Goal: Task Accomplishment & Management: Use online tool/utility

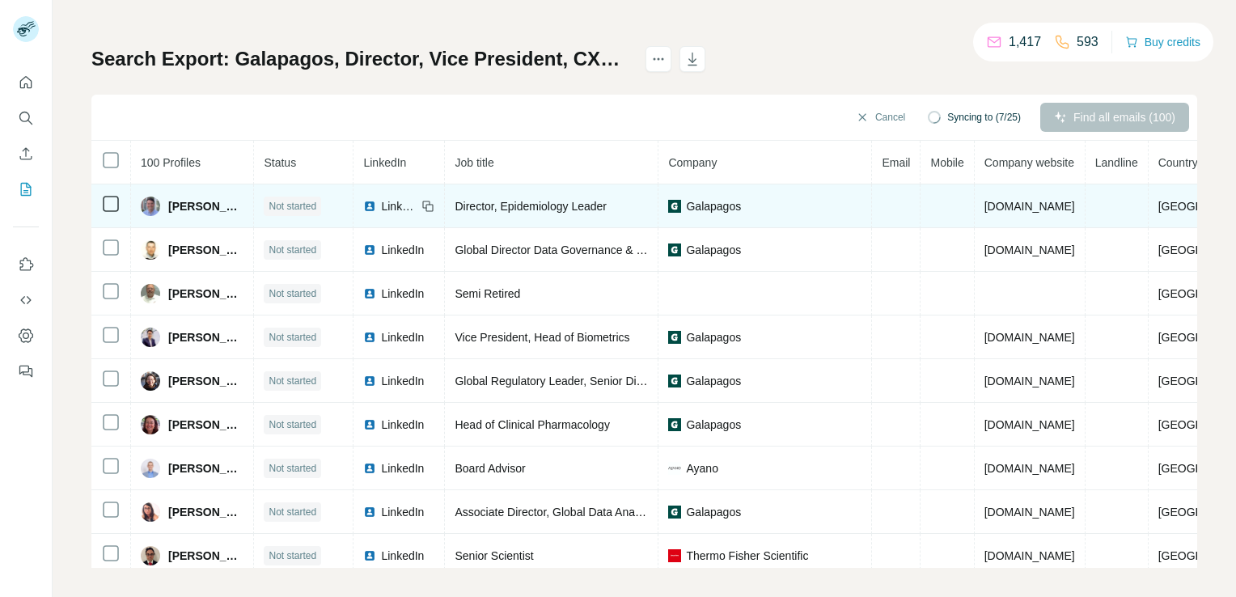
scroll to position [81, 0]
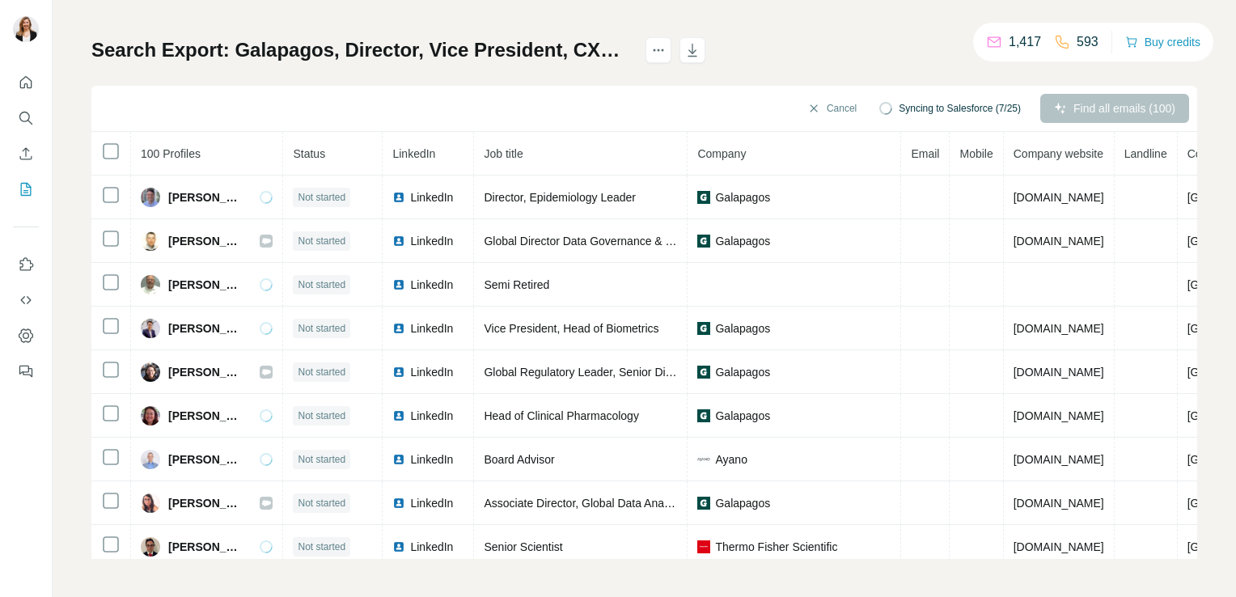
click at [1102, 111] on div "Find all emails (100)" at bounding box center [1114, 108] width 149 height 29
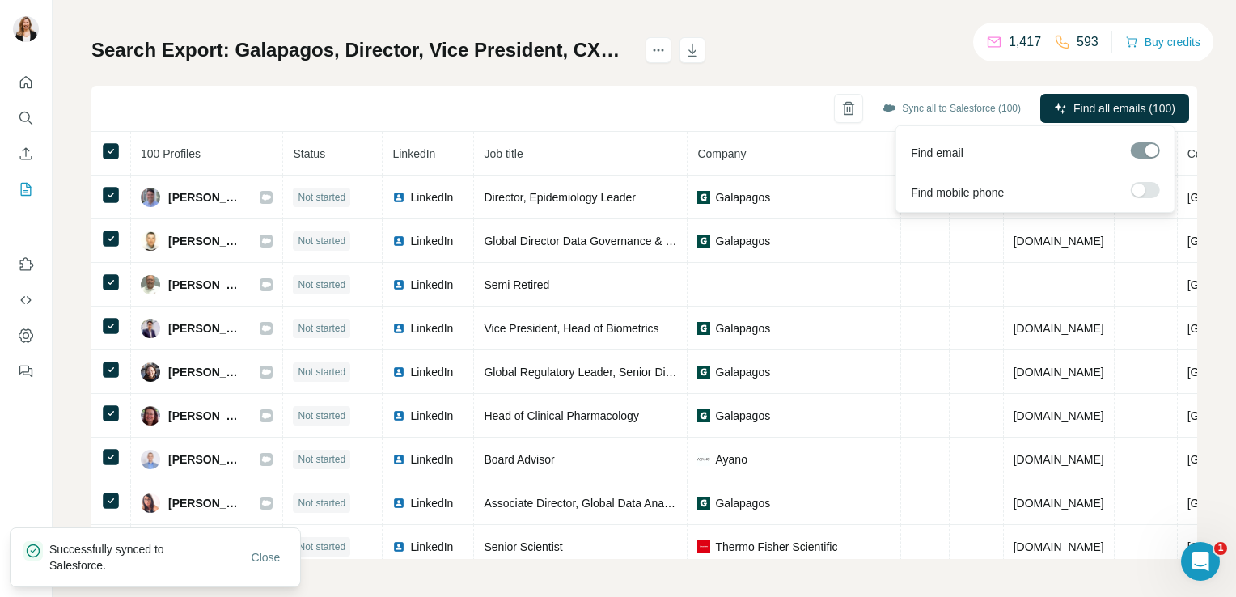
click at [1103, 104] on span "Find all emails (100)" at bounding box center [1124, 108] width 102 height 16
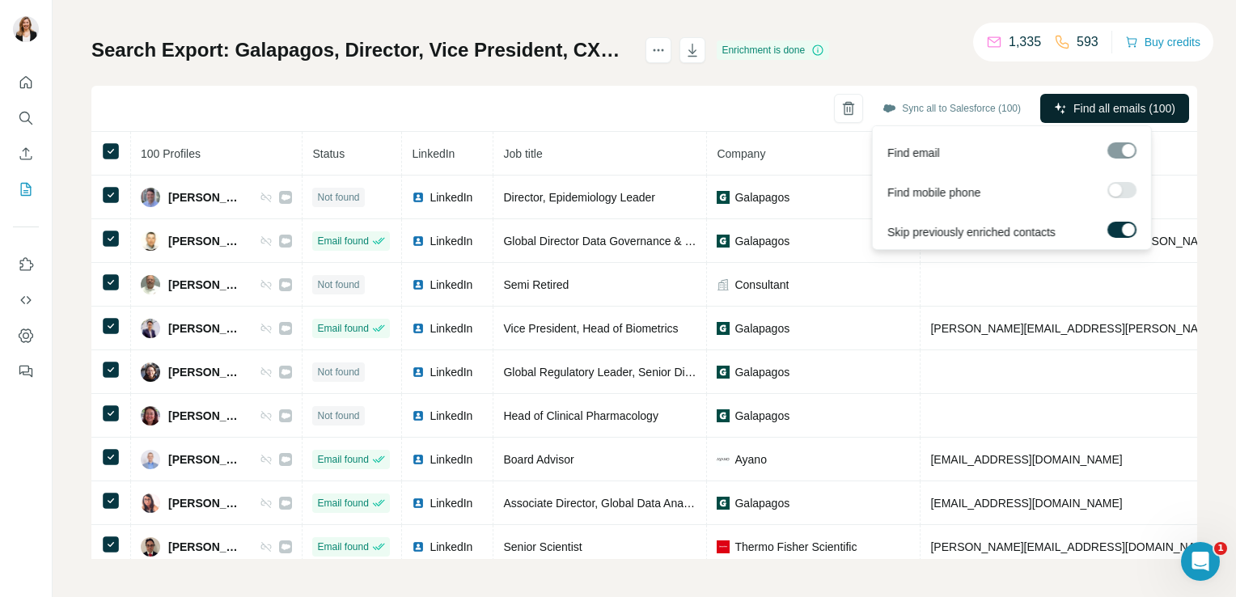
click at [1135, 109] on span "Find all emails (100)" at bounding box center [1124, 108] width 102 height 16
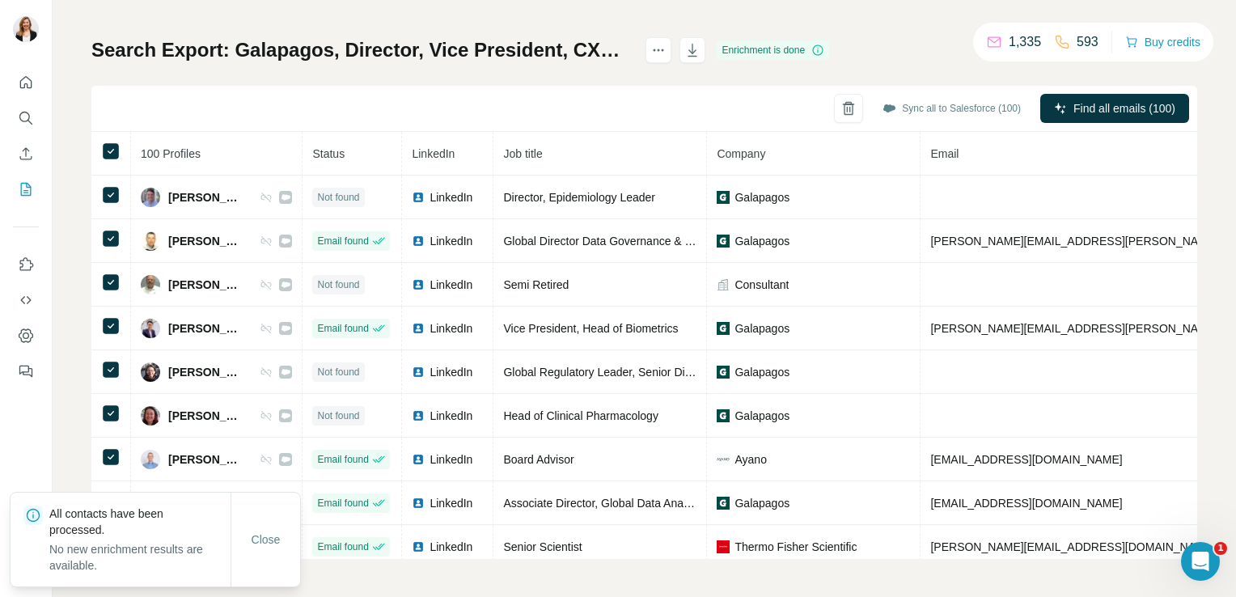
drag, startPoint x: 899, startPoint y: 63, endPoint x: 961, endPoint y: 154, distance: 109.9
click at [899, 66] on div "Search Export: Galapagos, Director, Vice President, CXO - [DATE] 11:45 Enrichme…" at bounding box center [644, 298] width 1106 height 522
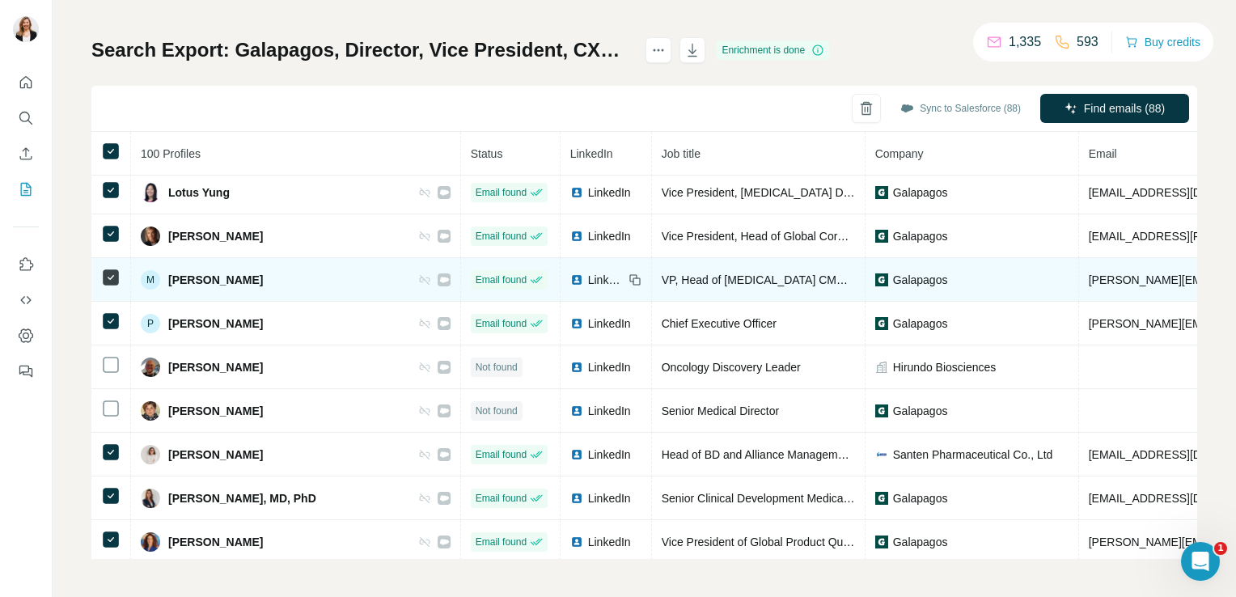
scroll to position [2116, 0]
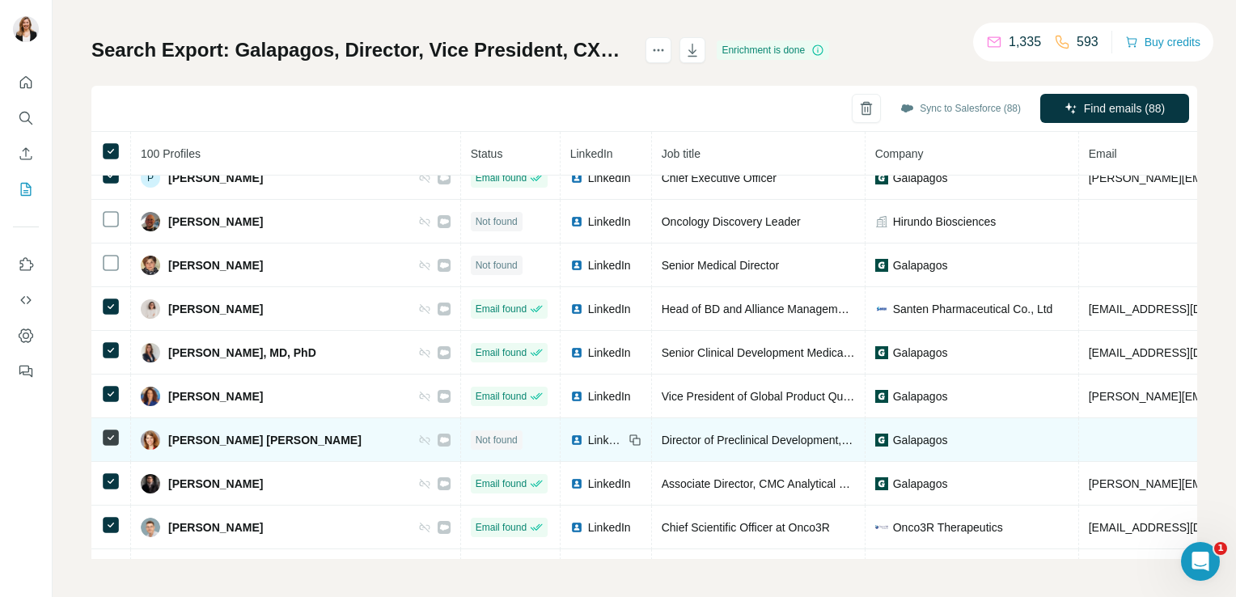
click at [119, 428] on icon at bounding box center [110, 437] width 19 height 19
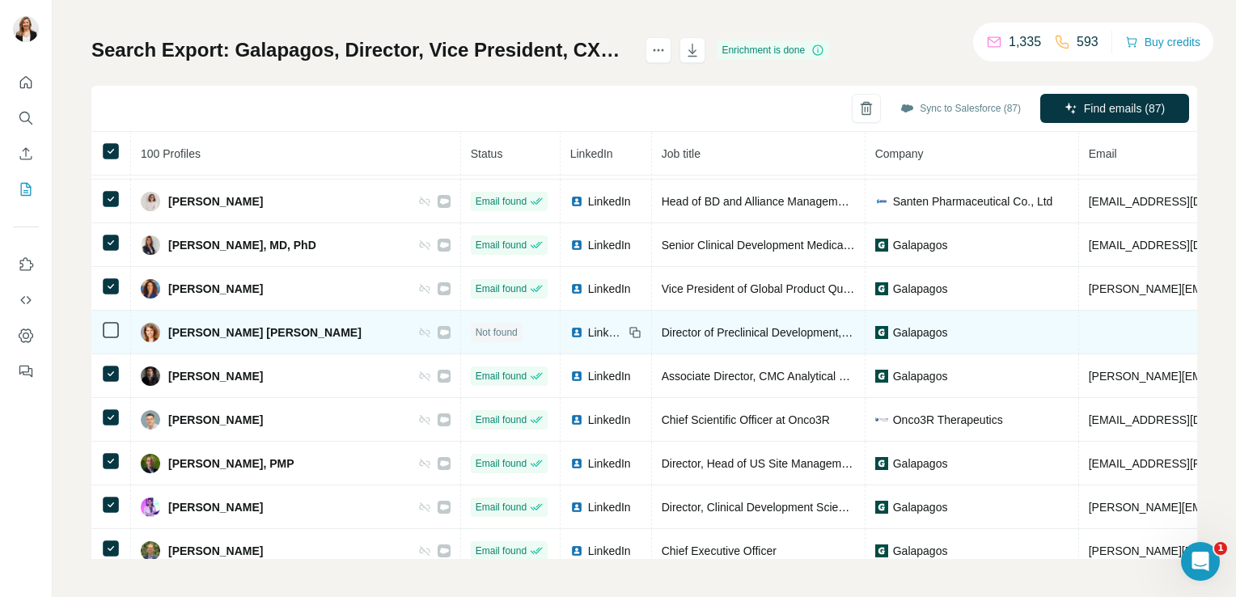
scroll to position [2226, 0]
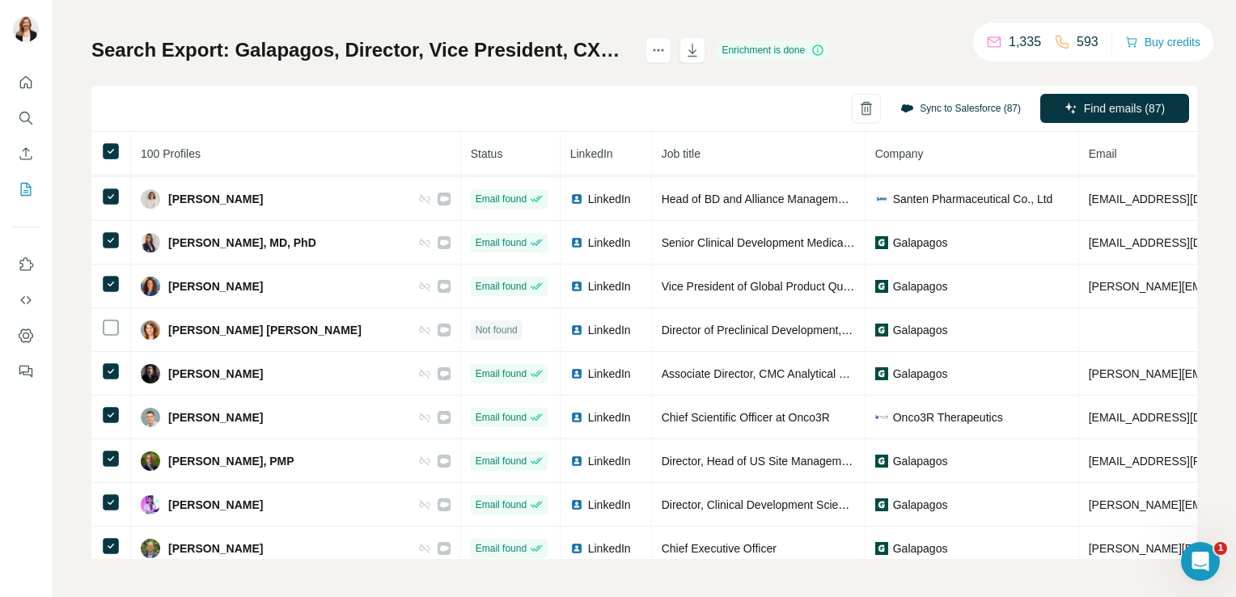
click at [914, 106] on button "Sync to Salesforce (87)" at bounding box center [960, 108] width 143 height 24
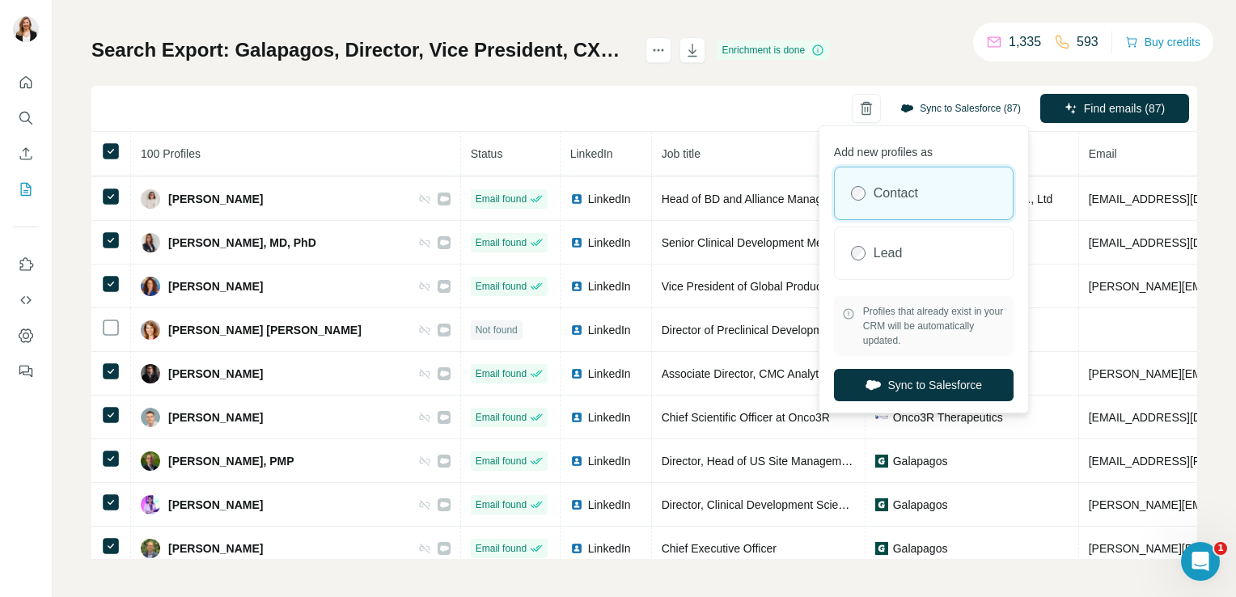
click at [914, 106] on button "Sync to Salesforce (87)" at bounding box center [960, 108] width 143 height 24
click at [907, 382] on button "Sync to Salesforce" at bounding box center [924, 385] width 180 height 32
